Goal: Task Accomplishment & Management: Complete application form

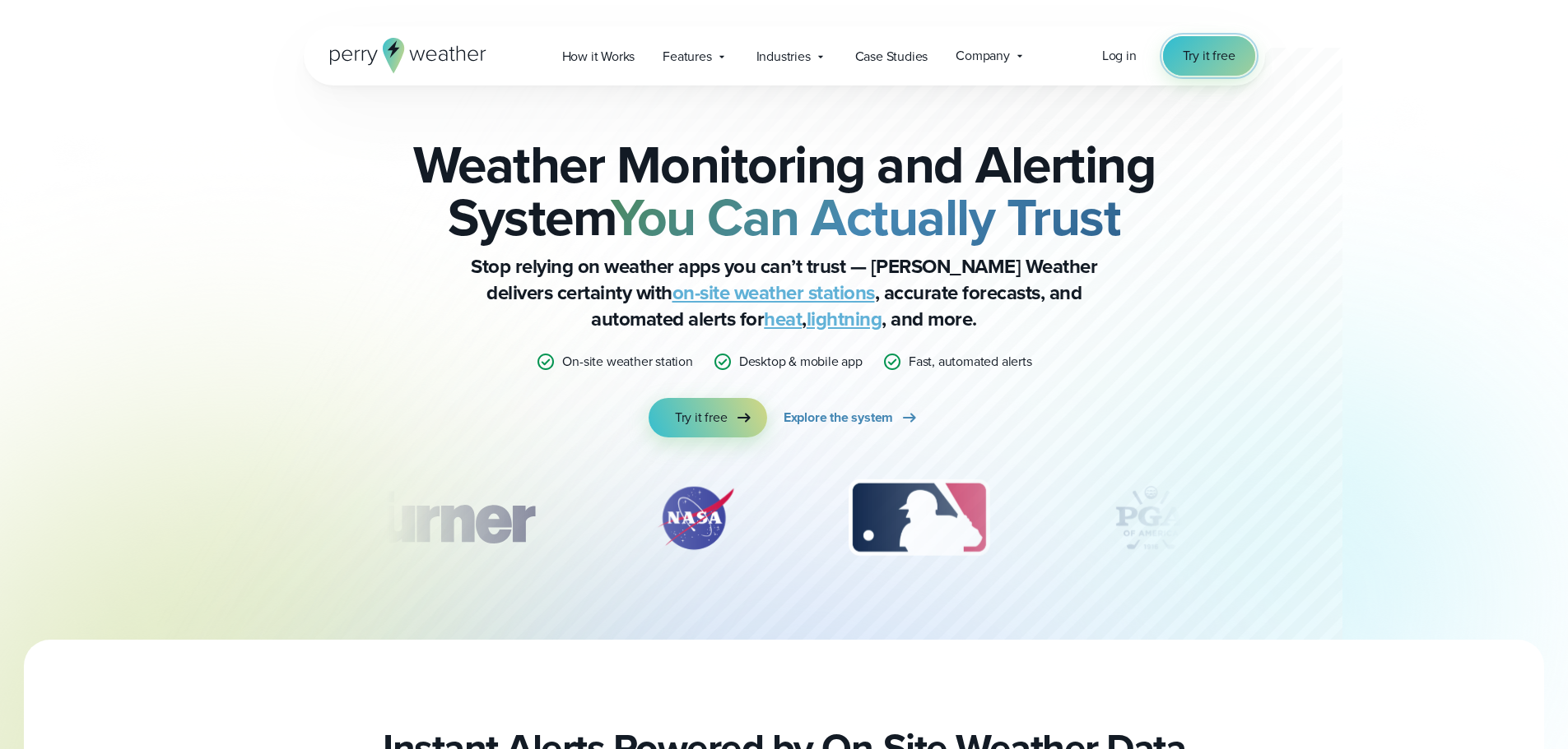
click at [1230, 59] on span "Try it free" at bounding box center [1209, 56] width 52 height 20
